Goal: Find specific page/section: Find specific page/section

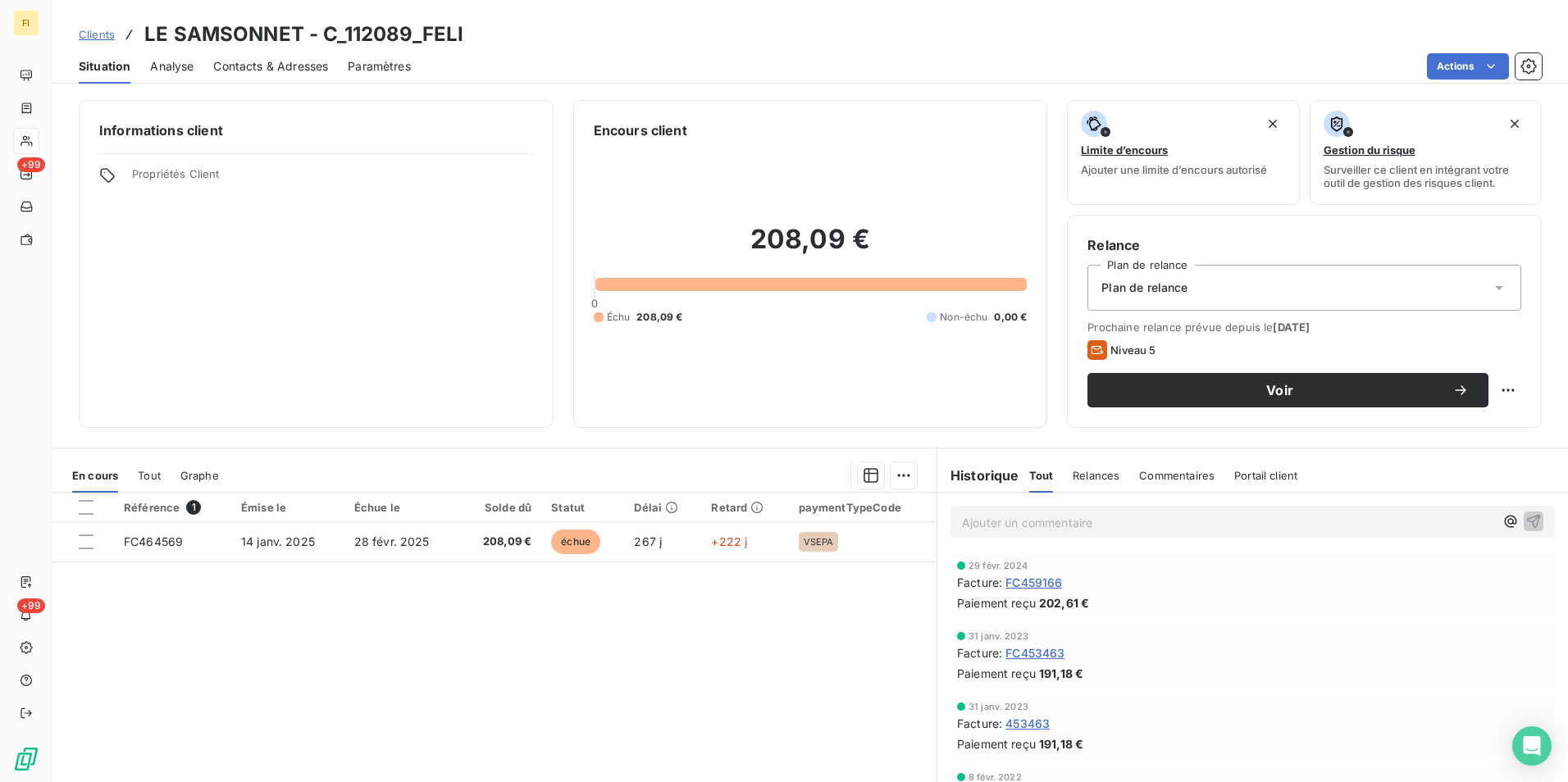
drag, startPoint x: 101, startPoint y: 32, endPoint x: 153, endPoint y: 35, distance: 52.1
click at [101, 32] on span "Clients" at bounding box center [96, 34] width 36 height 13
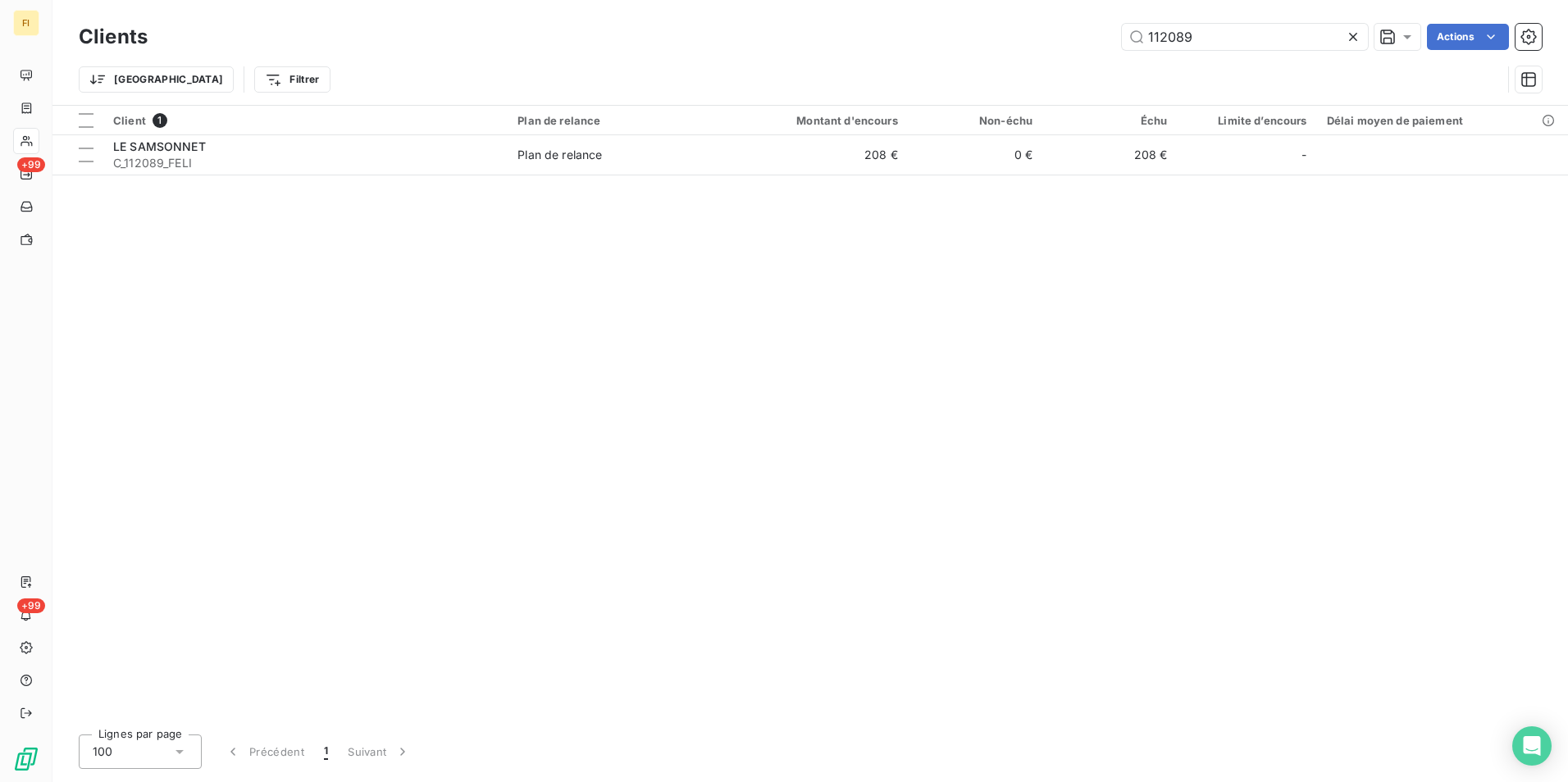
drag, startPoint x: 1215, startPoint y: 40, endPoint x: 869, endPoint y: 50, distance: 346.1
click at [971, 49] on div "112089 Actions" at bounding box center [854, 37] width 1374 height 26
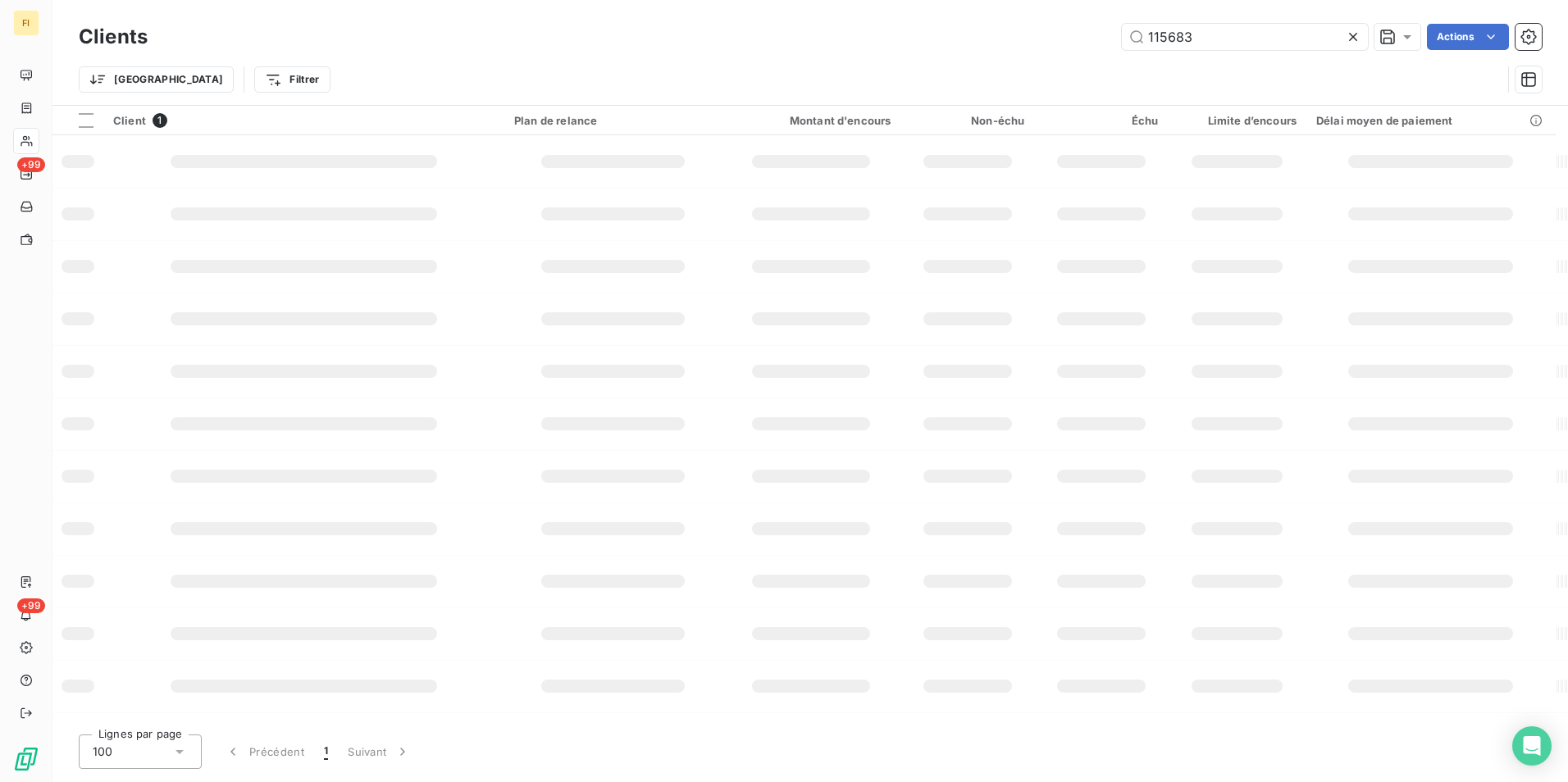
type input "115683"
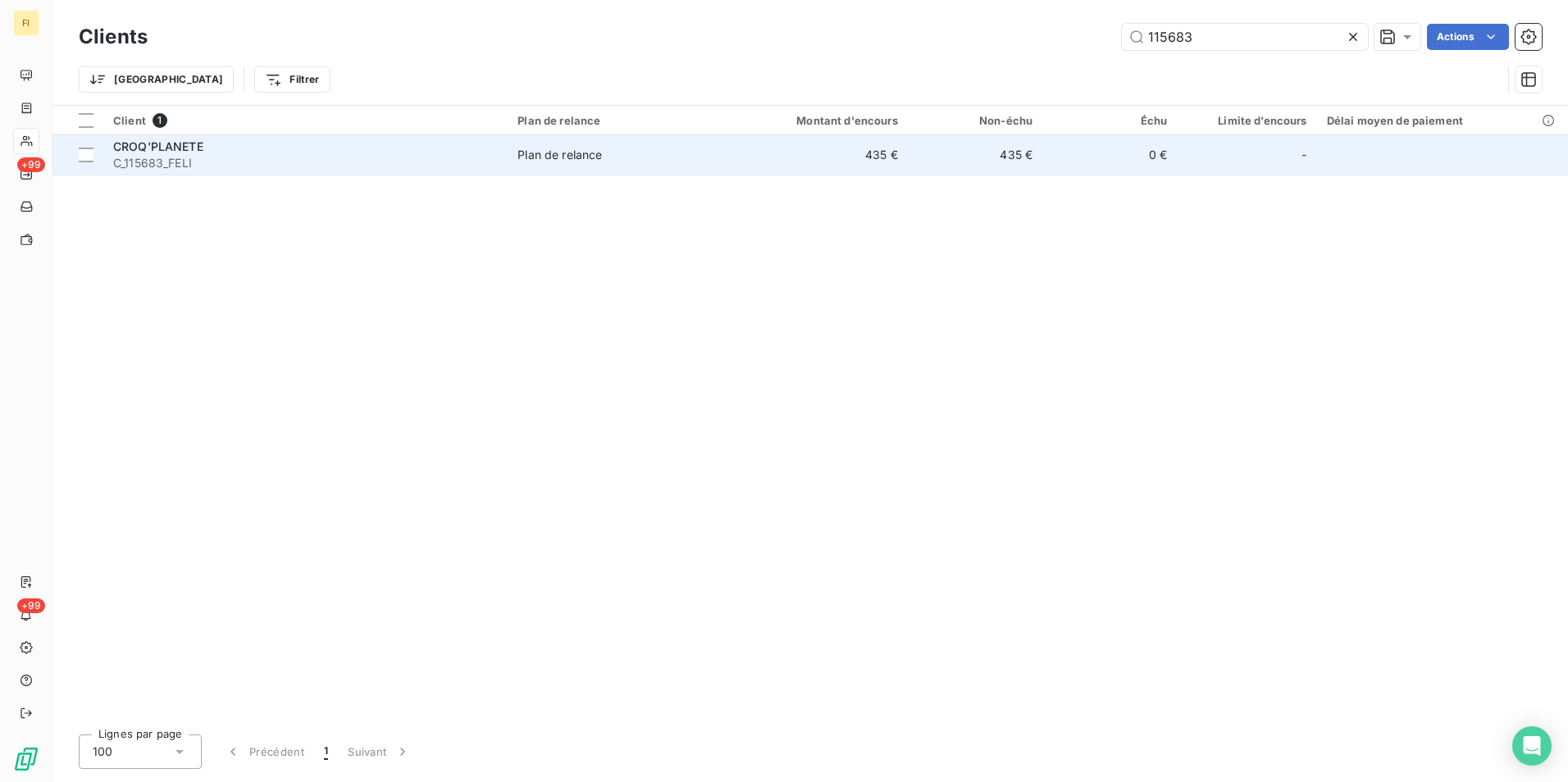
click at [833, 165] on td "435 €" at bounding box center [817, 155] width 181 height 40
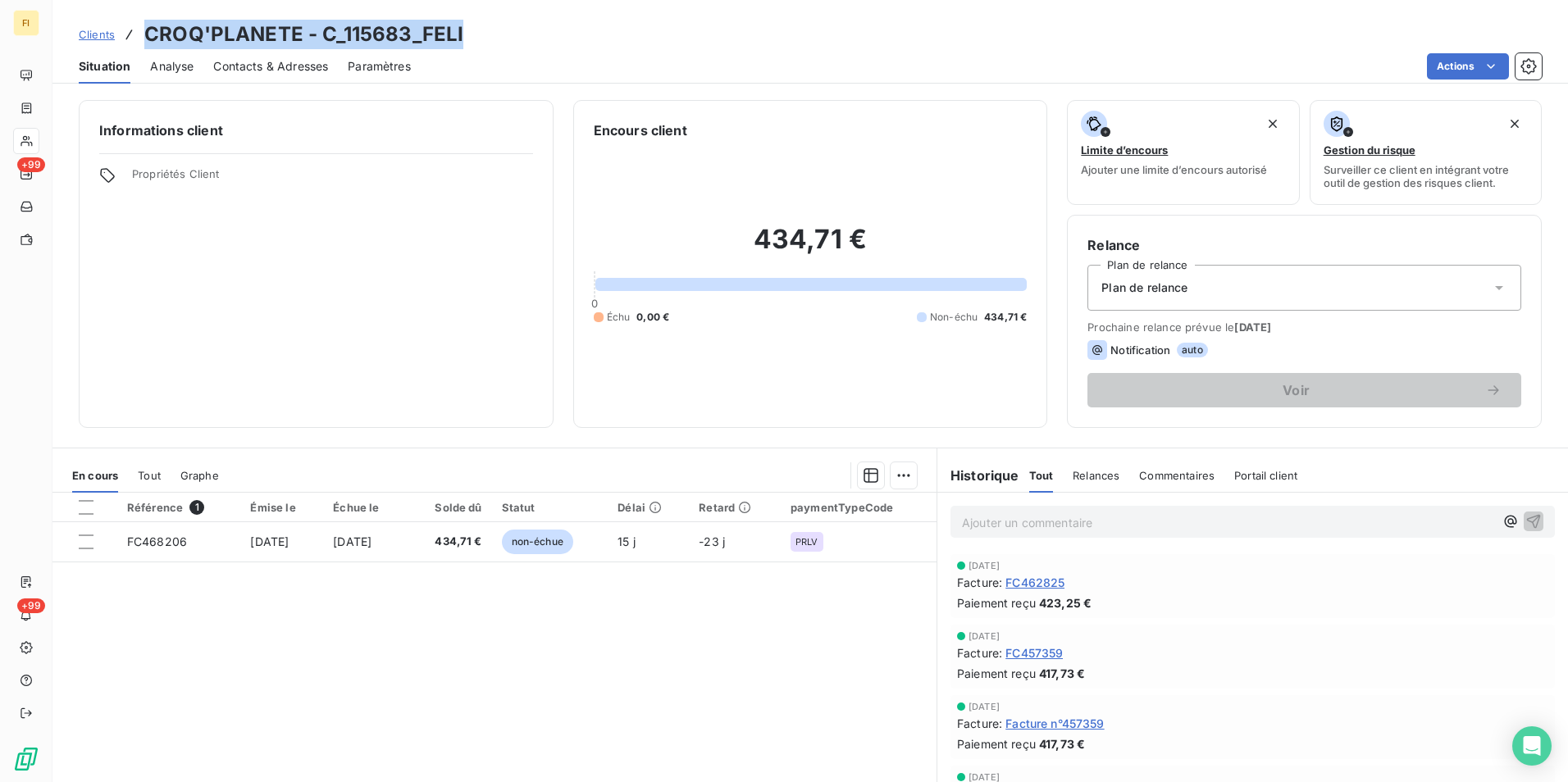
drag, startPoint x: 481, startPoint y: 36, endPoint x: 149, endPoint y: 41, distance: 332.0
click at [149, 41] on div "Clients CROQ'PLANETE - C_115683_FELI" at bounding box center [810, 35] width 1515 height 30
drag, startPoint x: 149, startPoint y: 41, endPoint x: 325, endPoint y: 37, distance: 176.0
copy h3 "CROQ'PLANETE - C_115683_FELI"
click at [327, 64] on span "Contacts & Adresses" at bounding box center [271, 66] width 115 height 17
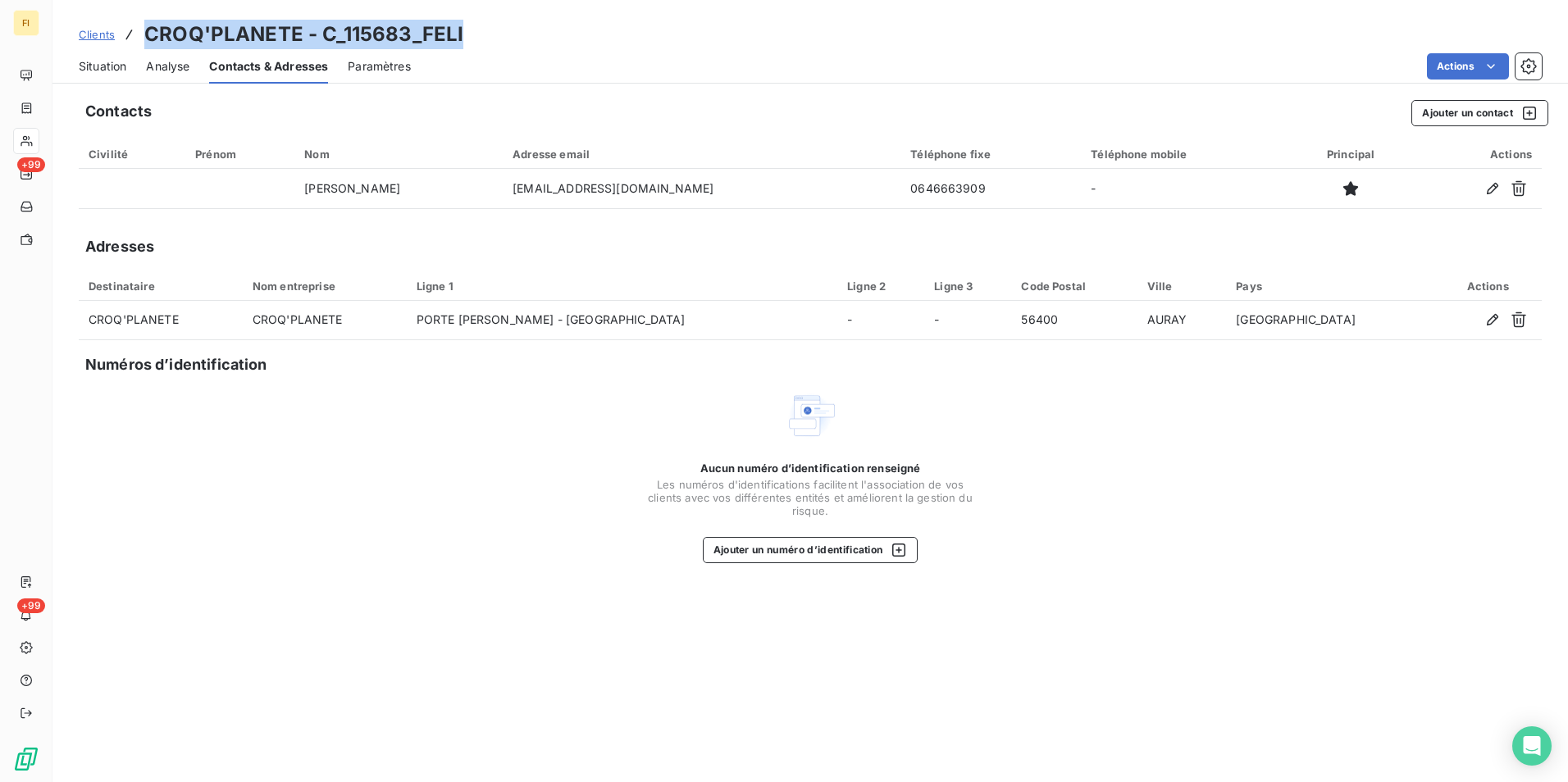
click at [110, 36] on span "Clients" at bounding box center [96, 34] width 36 height 13
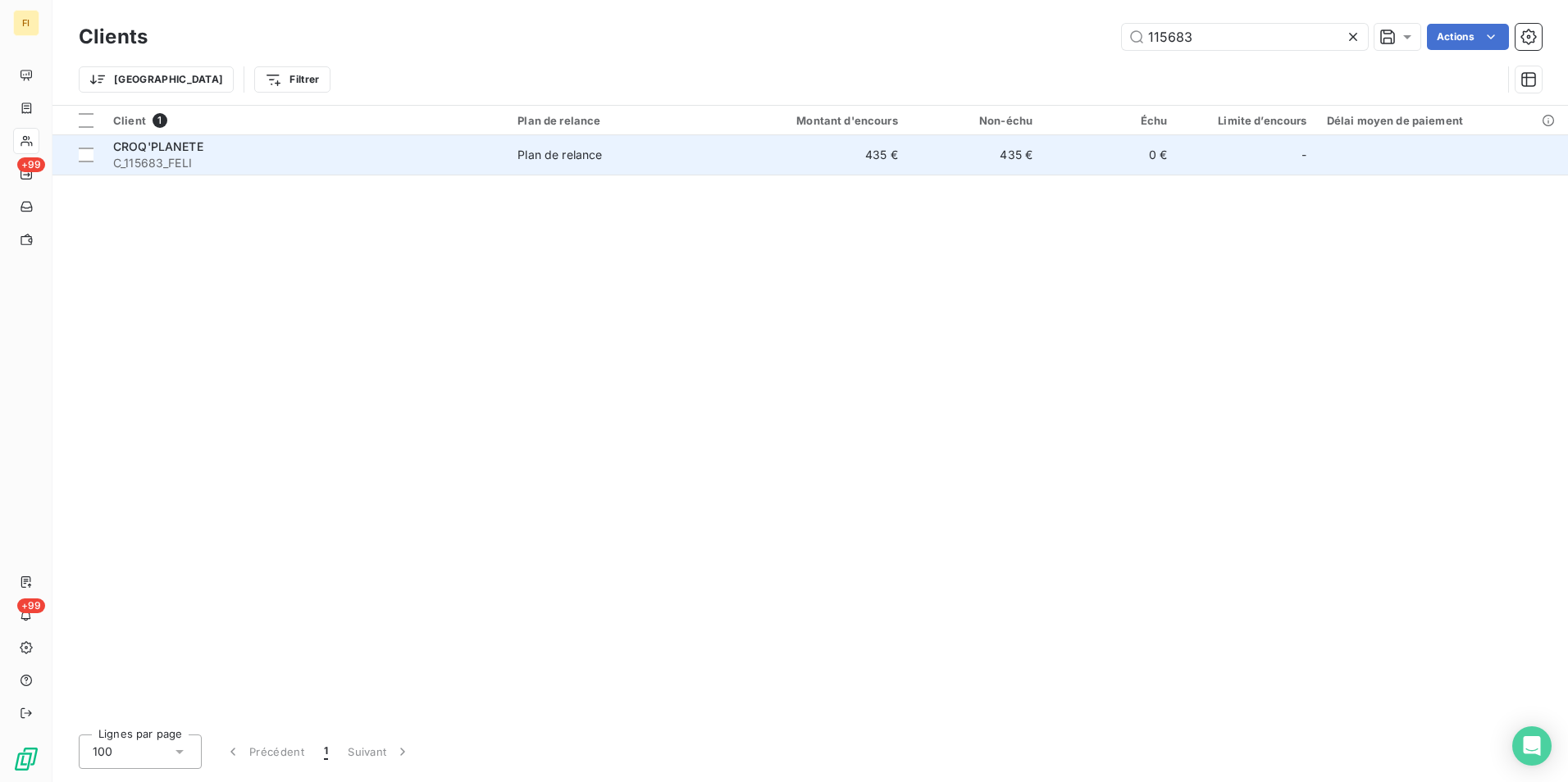
click at [377, 163] on span "C_115683_FELI" at bounding box center [306, 163] width 385 height 17
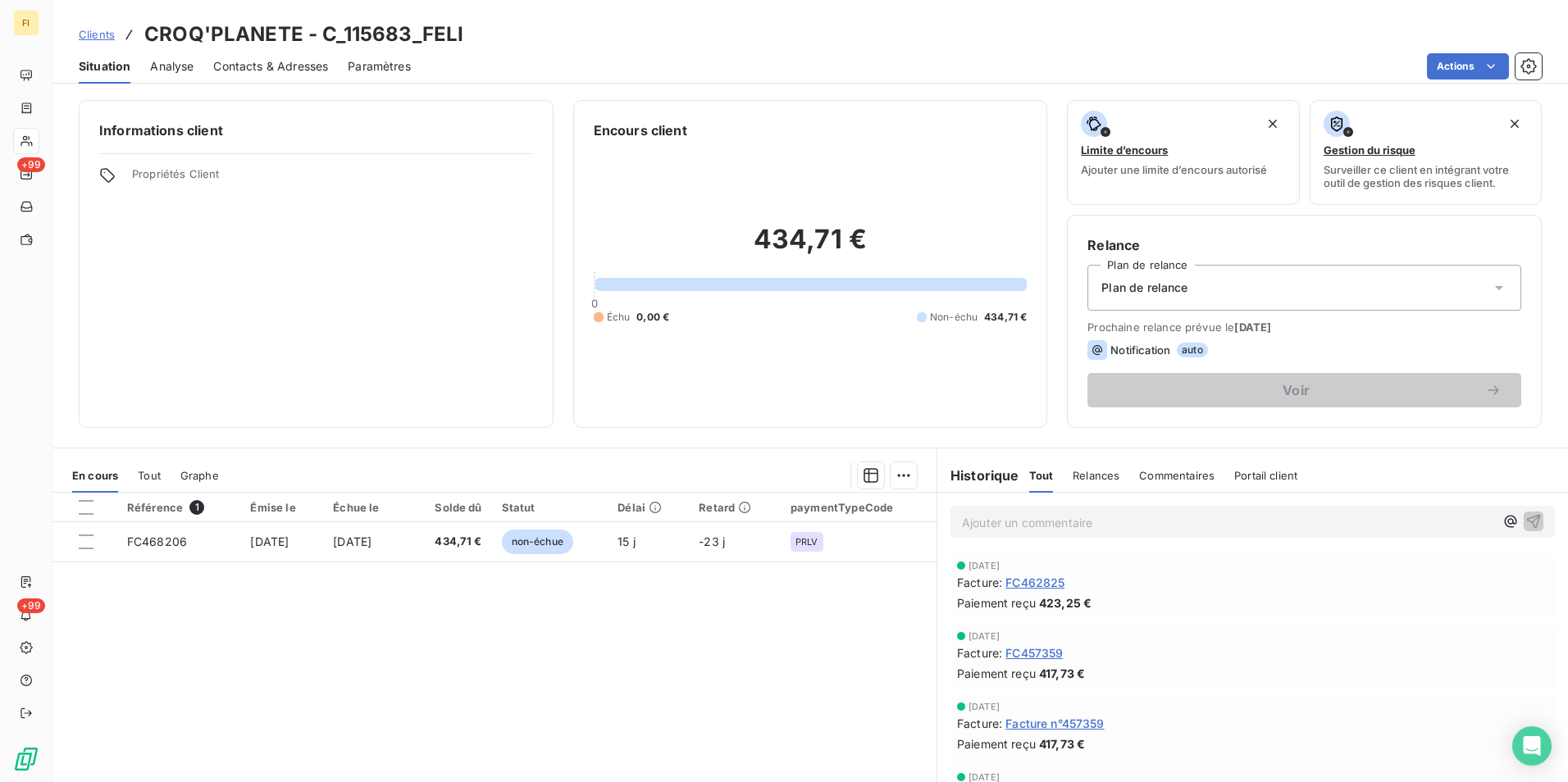
click at [88, 29] on span "Clients" at bounding box center [96, 34] width 36 height 13
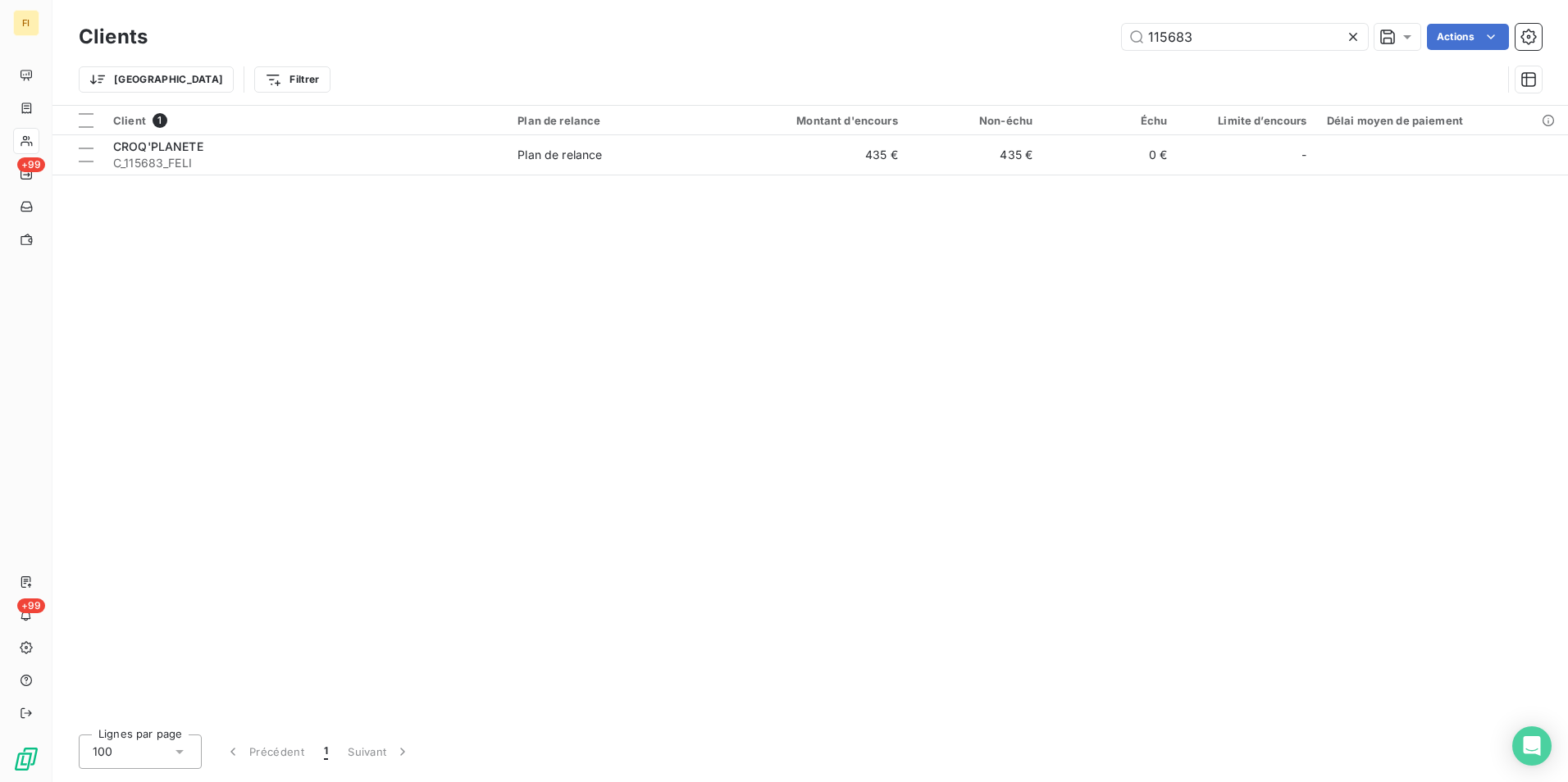
drag, startPoint x: 1233, startPoint y: 36, endPoint x: 880, endPoint y: 51, distance: 353.3
click at [917, 52] on div "Clients 115683 Actions" at bounding box center [810, 37] width 1463 height 35
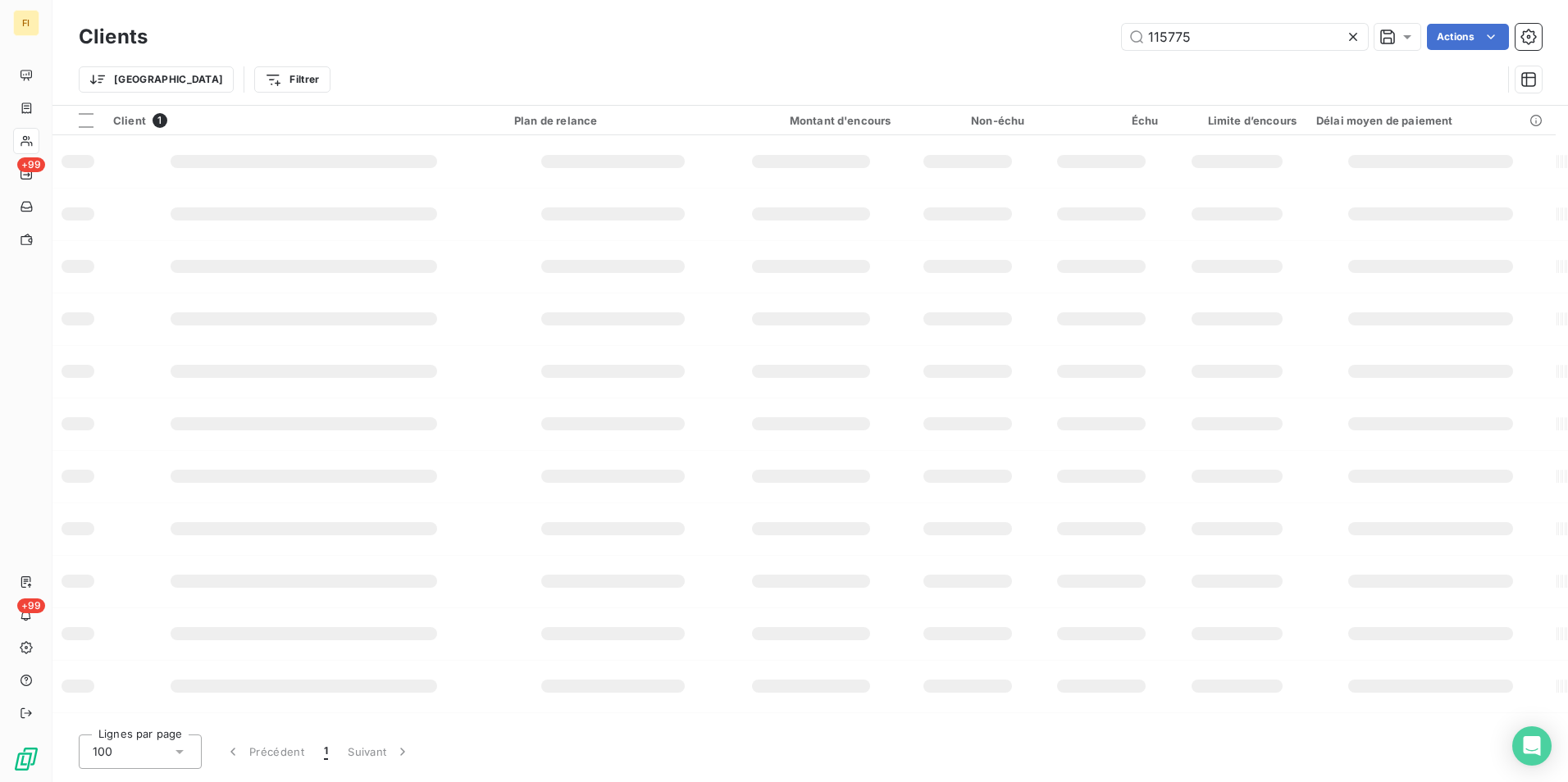
type input "115775"
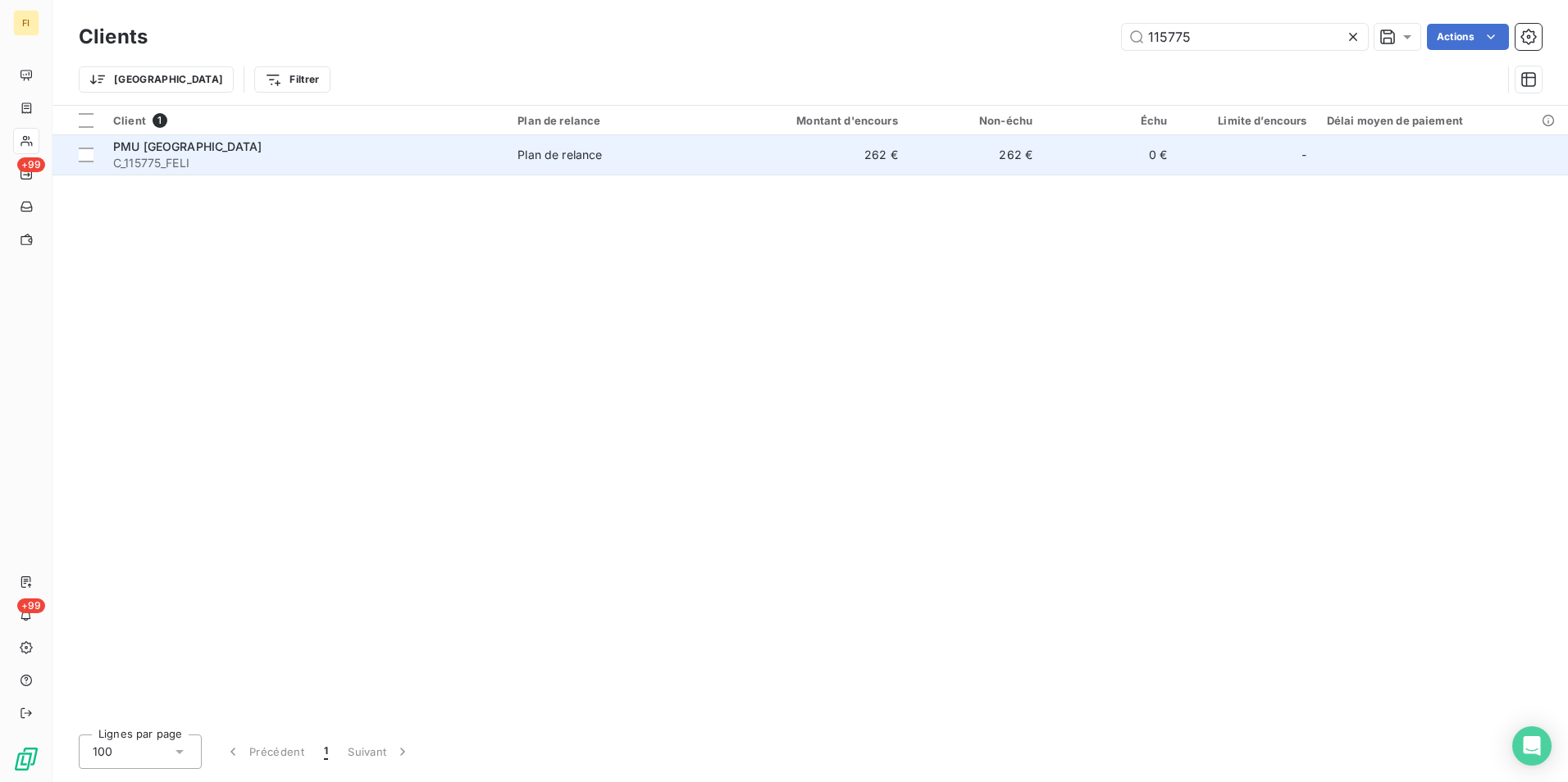
click at [859, 156] on td "262 €" at bounding box center [817, 155] width 181 height 40
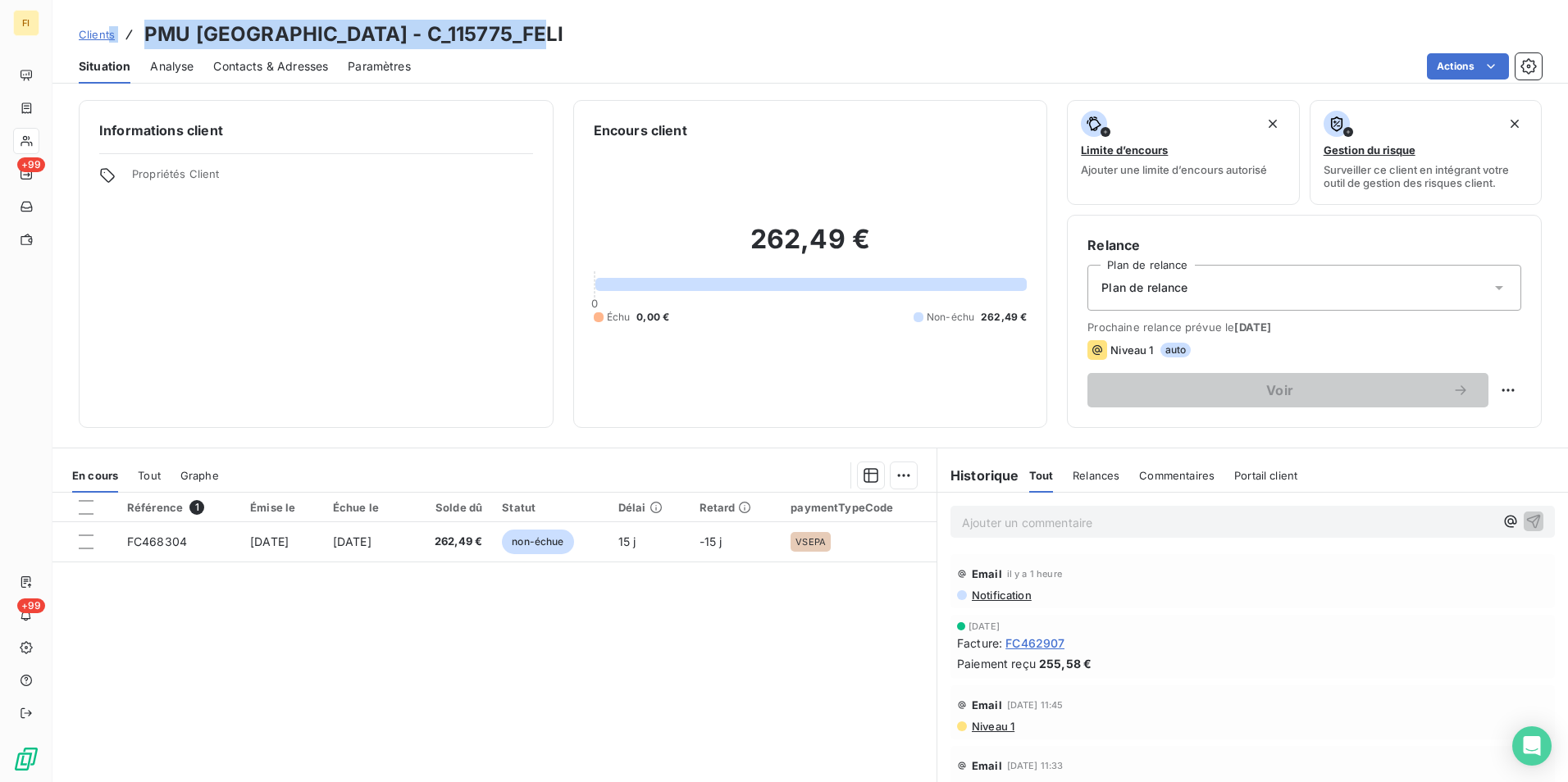
drag, startPoint x: 548, startPoint y: 33, endPoint x: 107, endPoint y: 43, distance: 441.1
click at [107, 43] on div "Clients PMU [GEOGRAPHIC_DATA] - C_115775_FELI" at bounding box center [810, 35] width 1515 height 30
click at [574, 36] on div "Clients PMU [GEOGRAPHIC_DATA] - C_115775_FELI" at bounding box center [810, 35] width 1515 height 30
click at [566, 36] on div "Clients PMU [GEOGRAPHIC_DATA] - C_115775_FELI" at bounding box center [810, 35] width 1515 height 30
drag, startPoint x: 555, startPoint y: 37, endPoint x: 147, endPoint y: 33, distance: 408.0
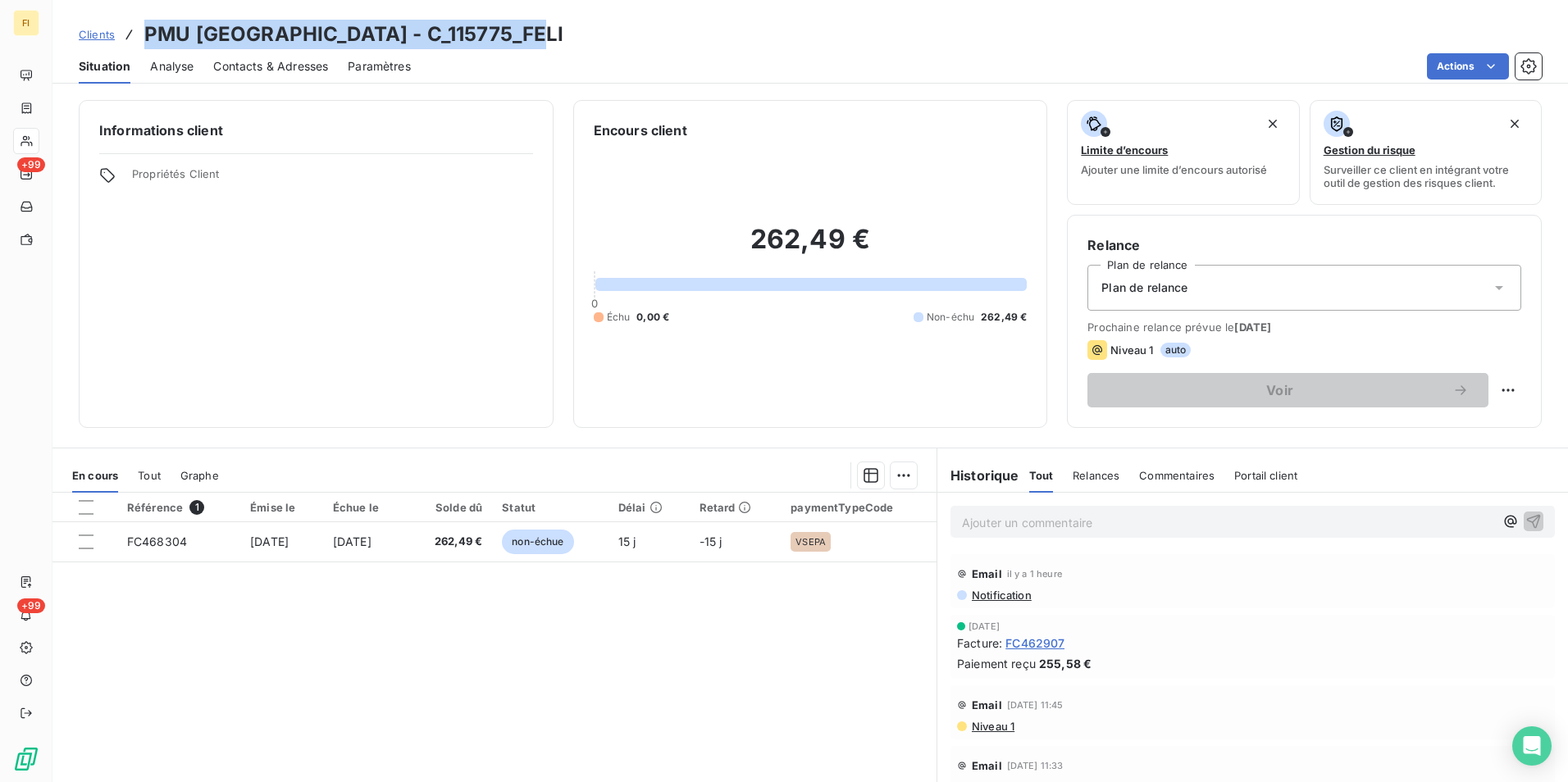
click at [147, 35] on div "Clients PMU [GEOGRAPHIC_DATA] - C_115775_FELI" at bounding box center [810, 35] width 1515 height 30
copy h3 "PMU [GEOGRAPHIC_DATA] - C_115775_FELI"
drag, startPoint x: 105, startPoint y: 36, endPoint x: 117, endPoint y: 36, distance: 12.0
click at [105, 36] on span "Clients" at bounding box center [96, 34] width 36 height 13
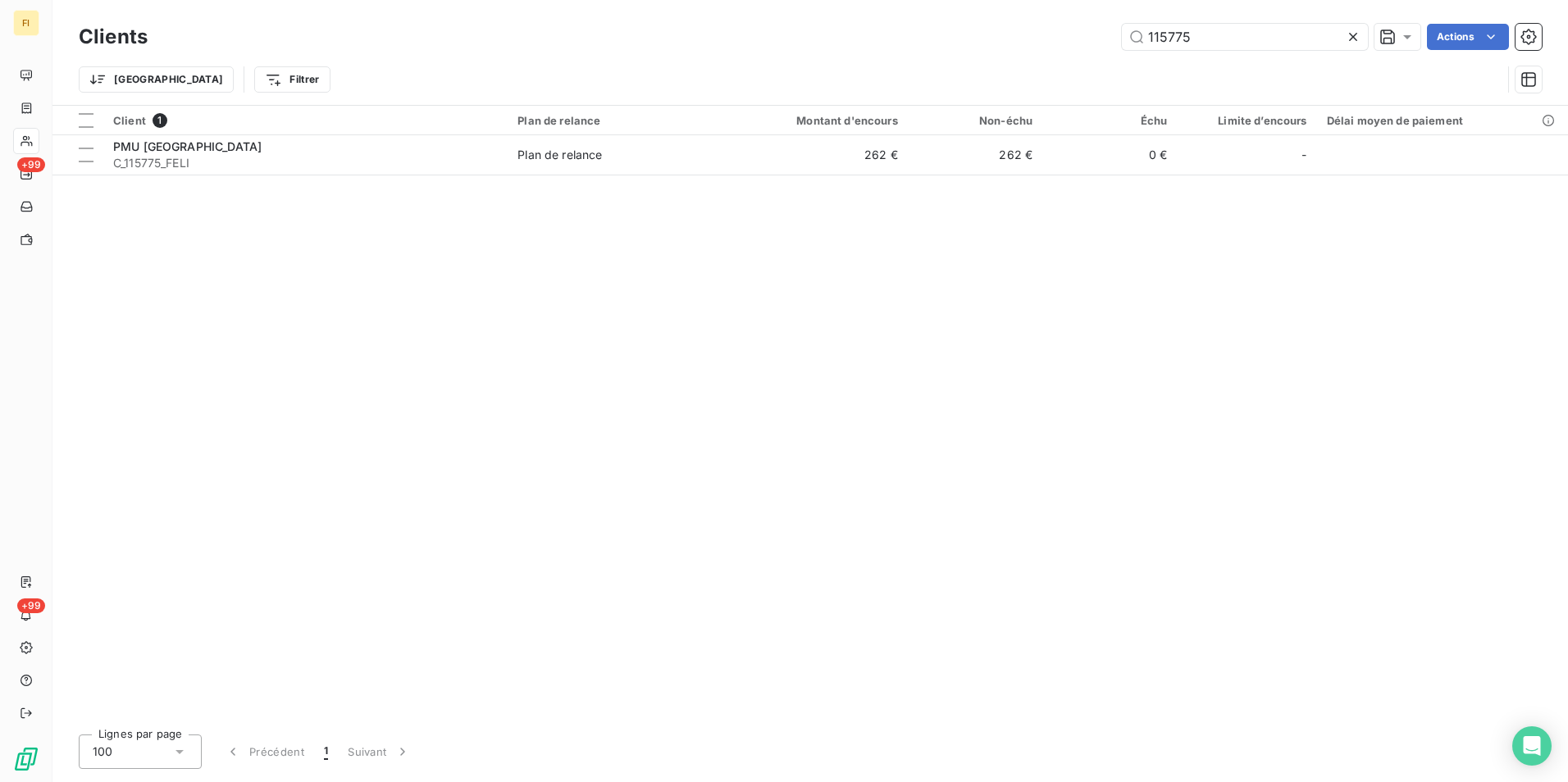
drag, startPoint x: 1222, startPoint y: 33, endPoint x: 836, endPoint y: 49, distance: 386.3
click at [836, 49] on div "115775 Actions" at bounding box center [854, 37] width 1374 height 26
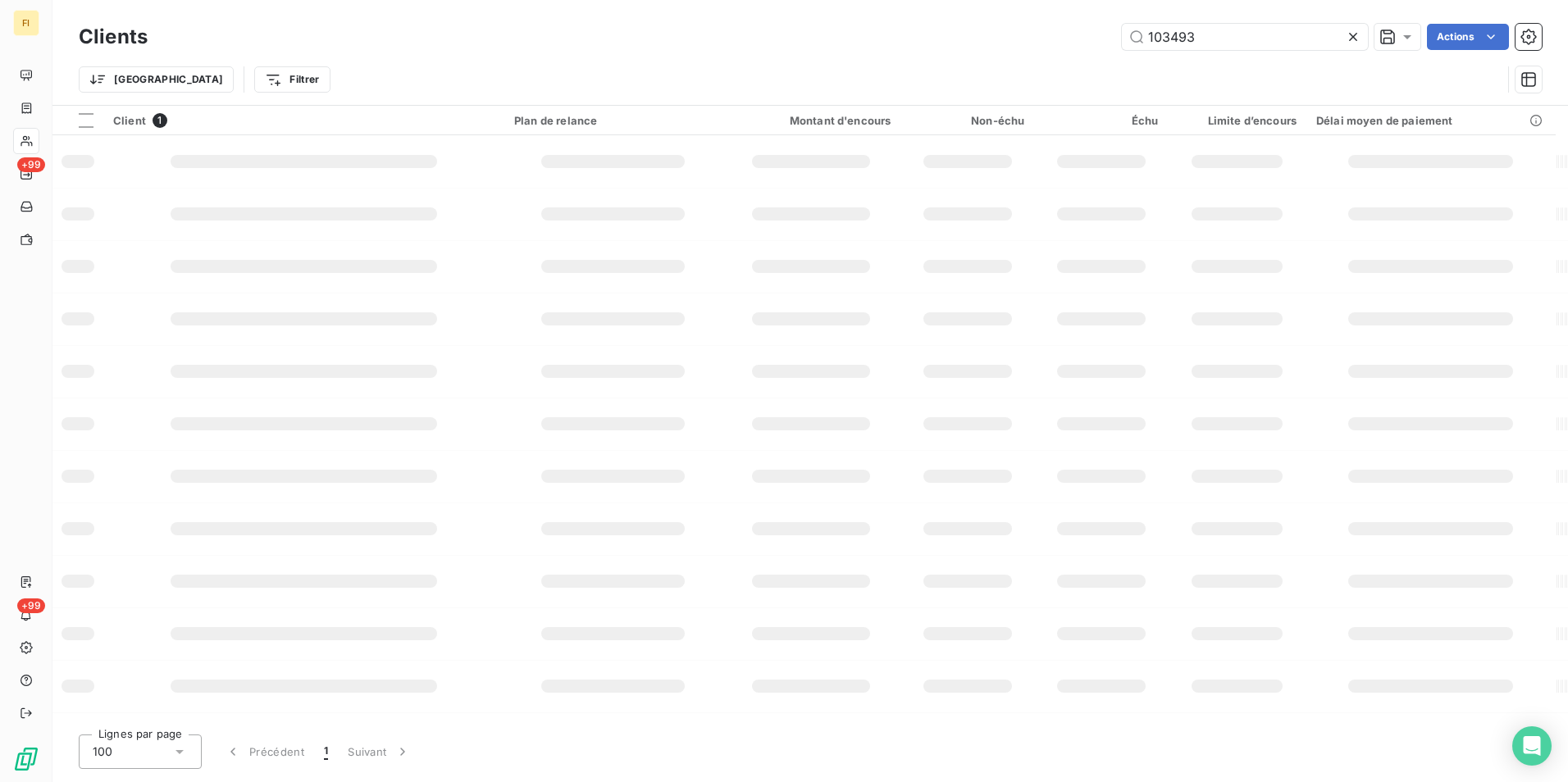
type input "103493"
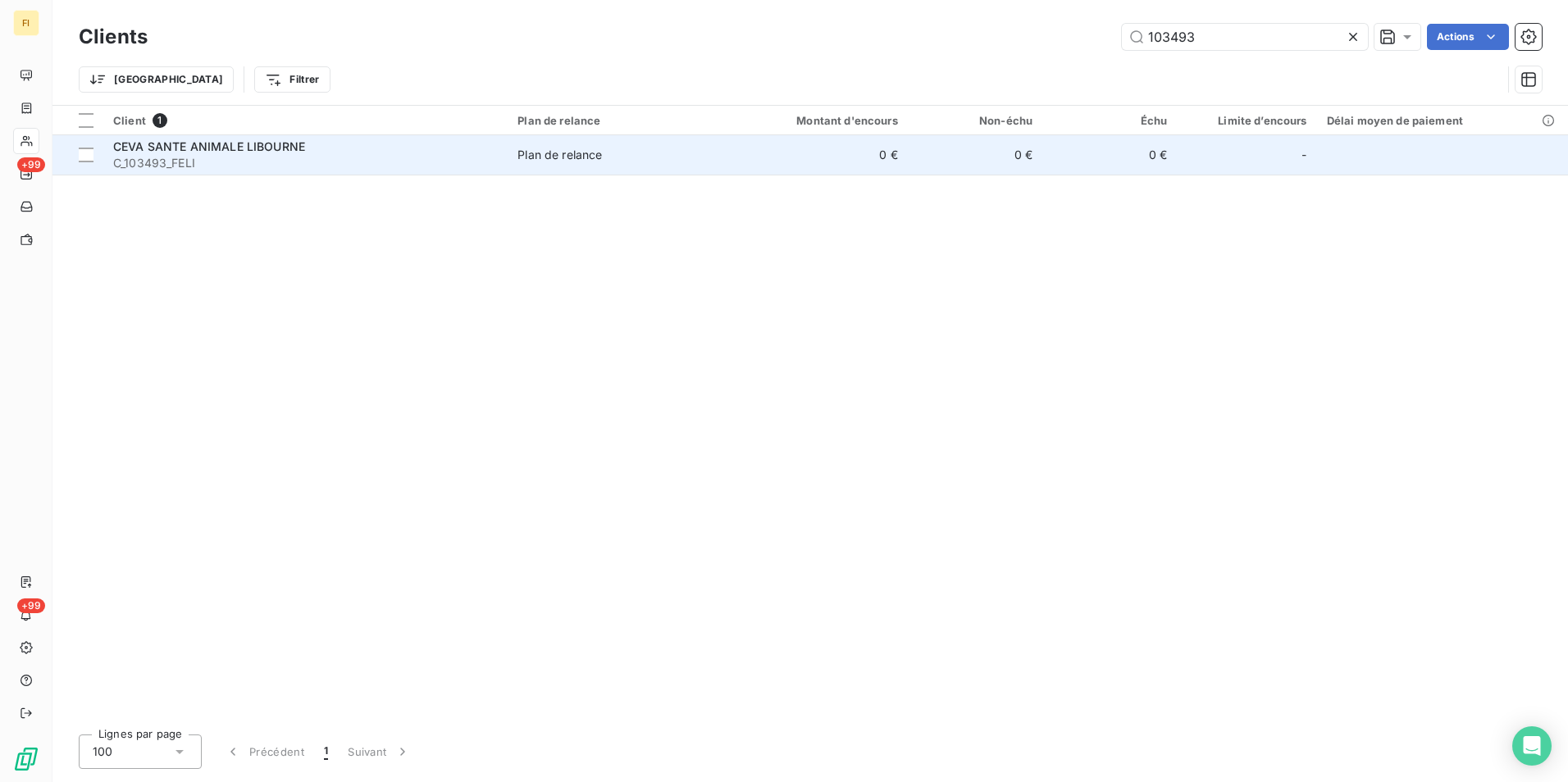
click at [857, 166] on td "0 €" at bounding box center [817, 155] width 181 height 40
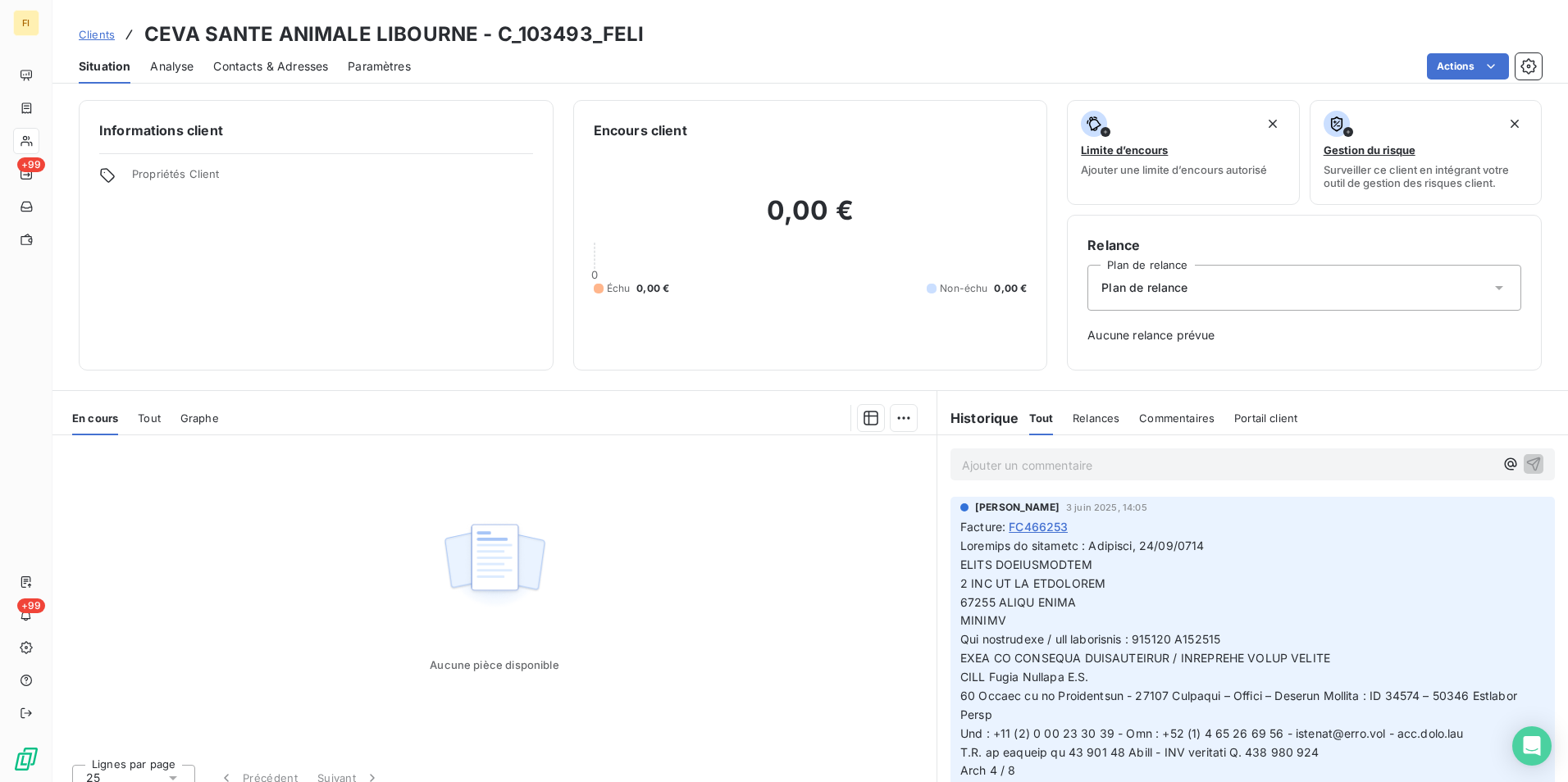
click at [273, 64] on span "Contacts & Adresses" at bounding box center [271, 66] width 115 height 17
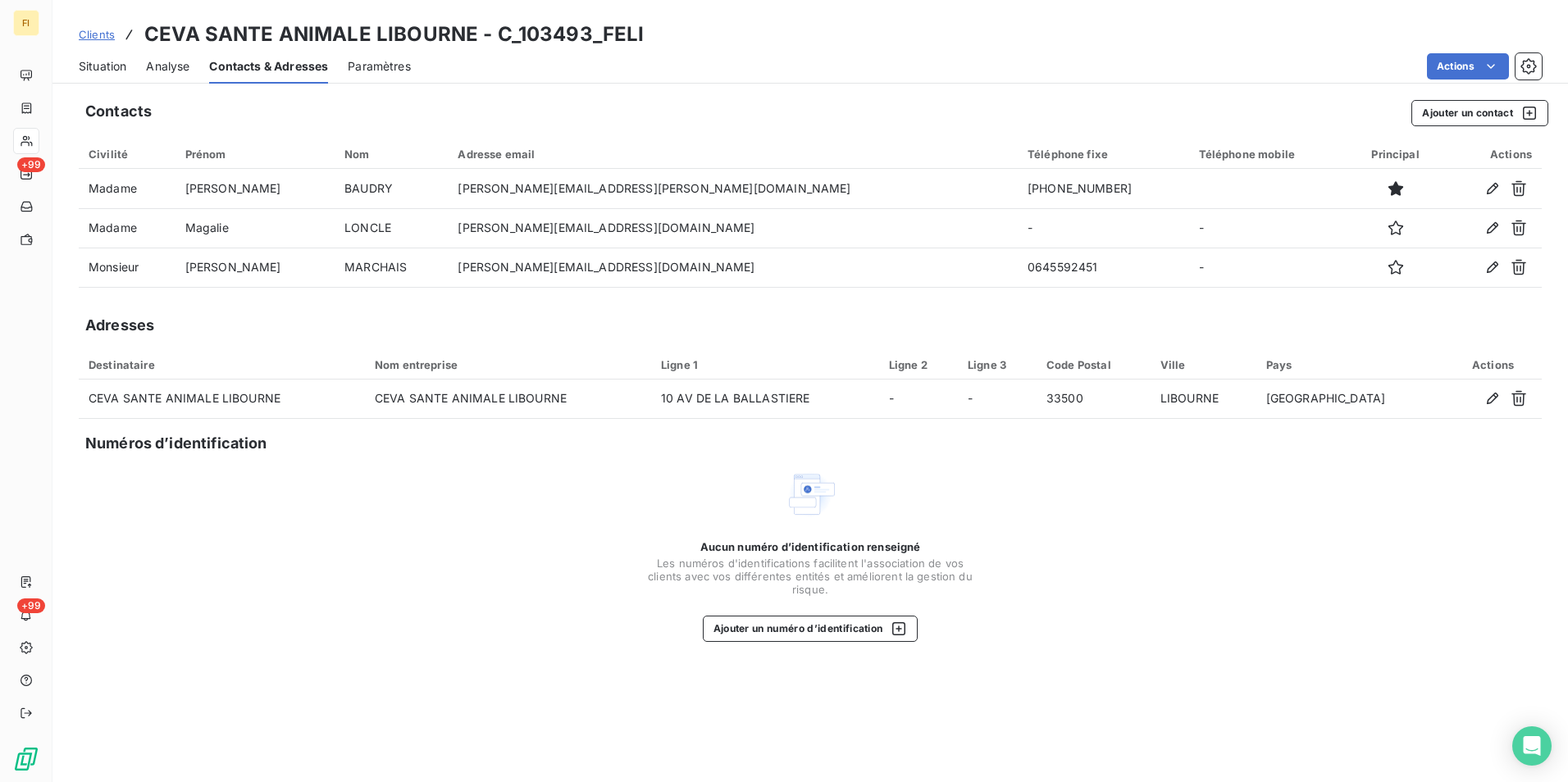
click at [113, 63] on span "Situation" at bounding box center [102, 66] width 48 height 17
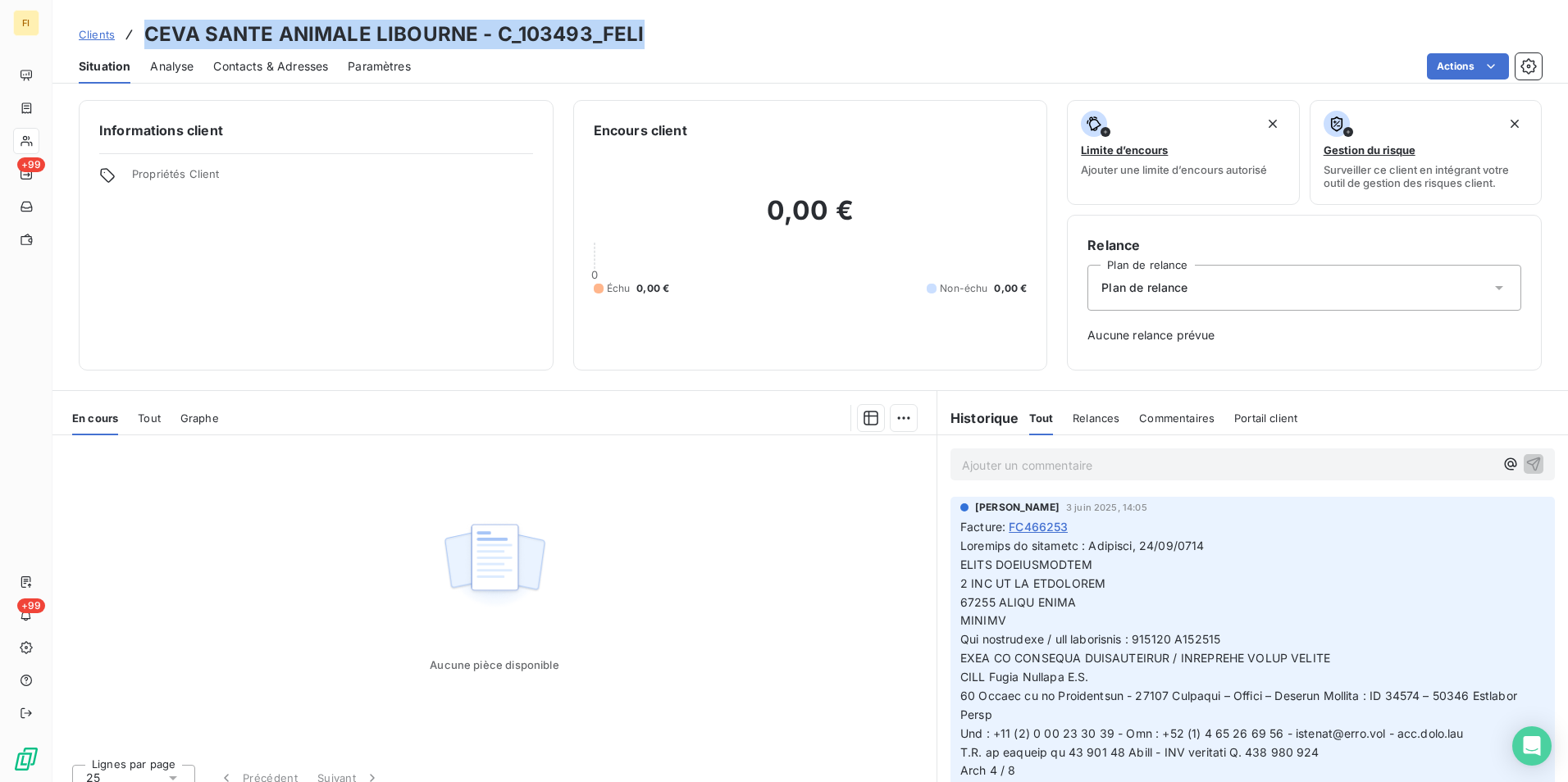
drag, startPoint x: 665, startPoint y: 36, endPoint x: 148, endPoint y: 28, distance: 517.1
click at [148, 28] on div "Clients CEVA SANTE ANIMALE LIBOURNE - C_103493_FELI" at bounding box center [810, 35] width 1515 height 30
copy h3 "CEVA SANTE ANIMALE LIBOURNE - C_103493_FELI"
